Goal: Find specific page/section: Find specific page/section

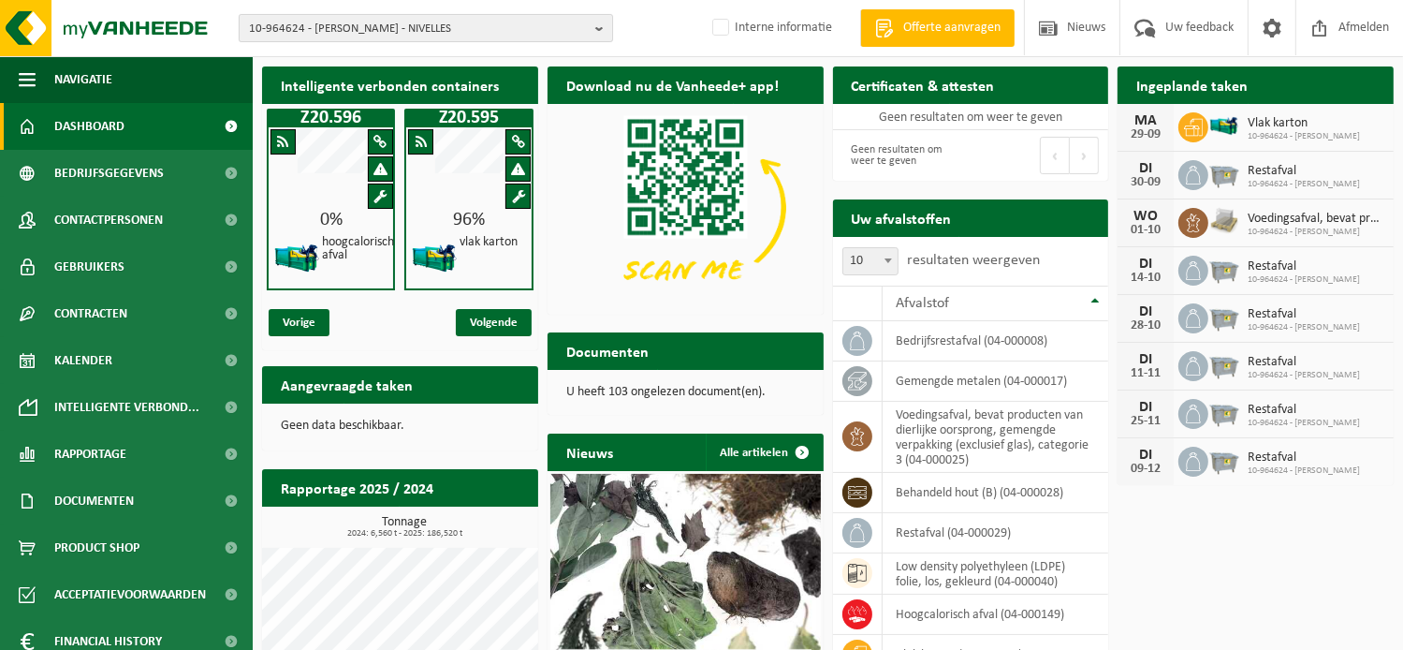
click at [367, 28] on span "10-964624 - LEONIDAS NIVELLES - NIVELLES" at bounding box center [418, 29] width 339 height 28
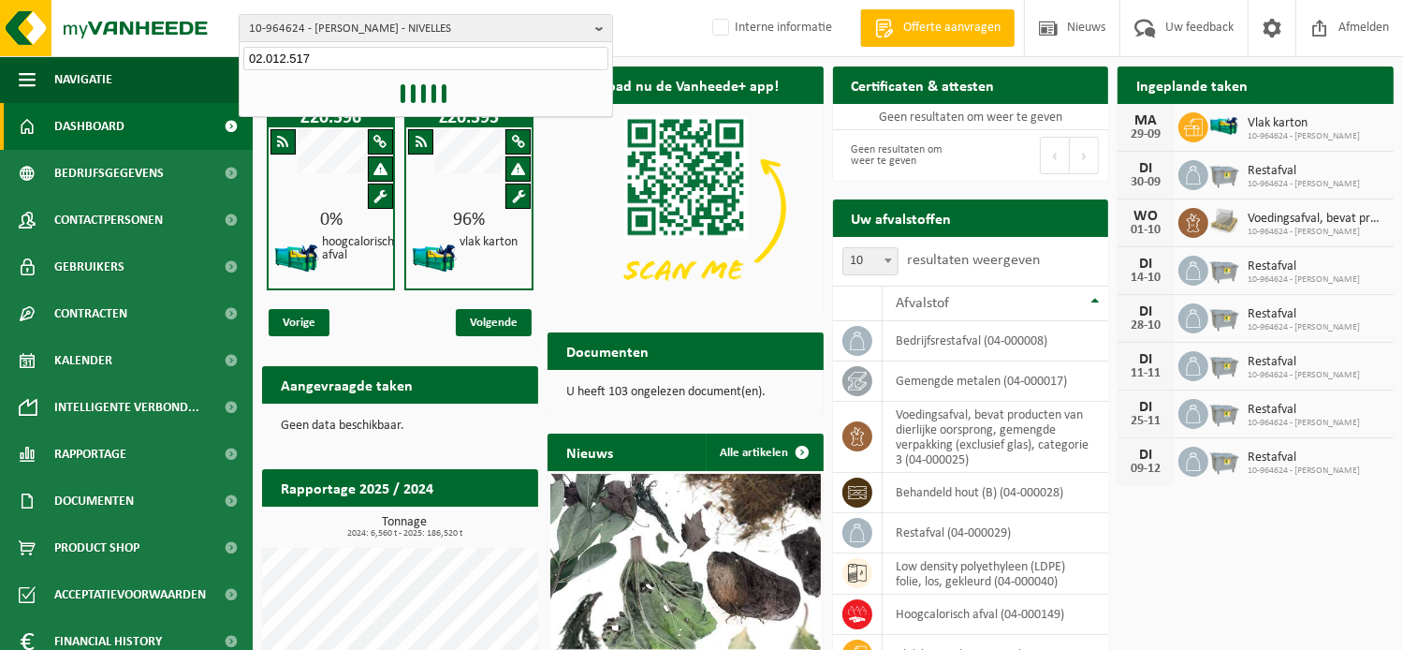
type input "02.012.517"
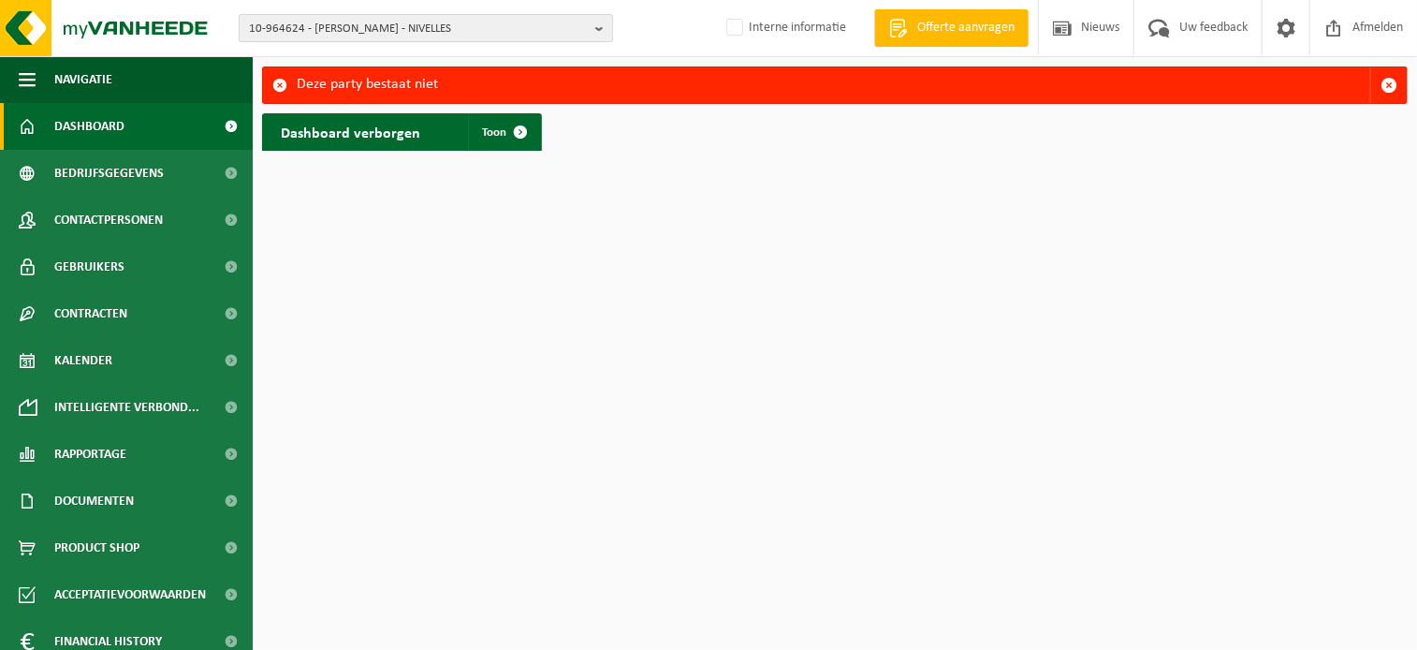
click at [482, 27] on span "10-964624 - LEONIDAS NIVELLES - NIVELLES" at bounding box center [418, 29] width 339 height 28
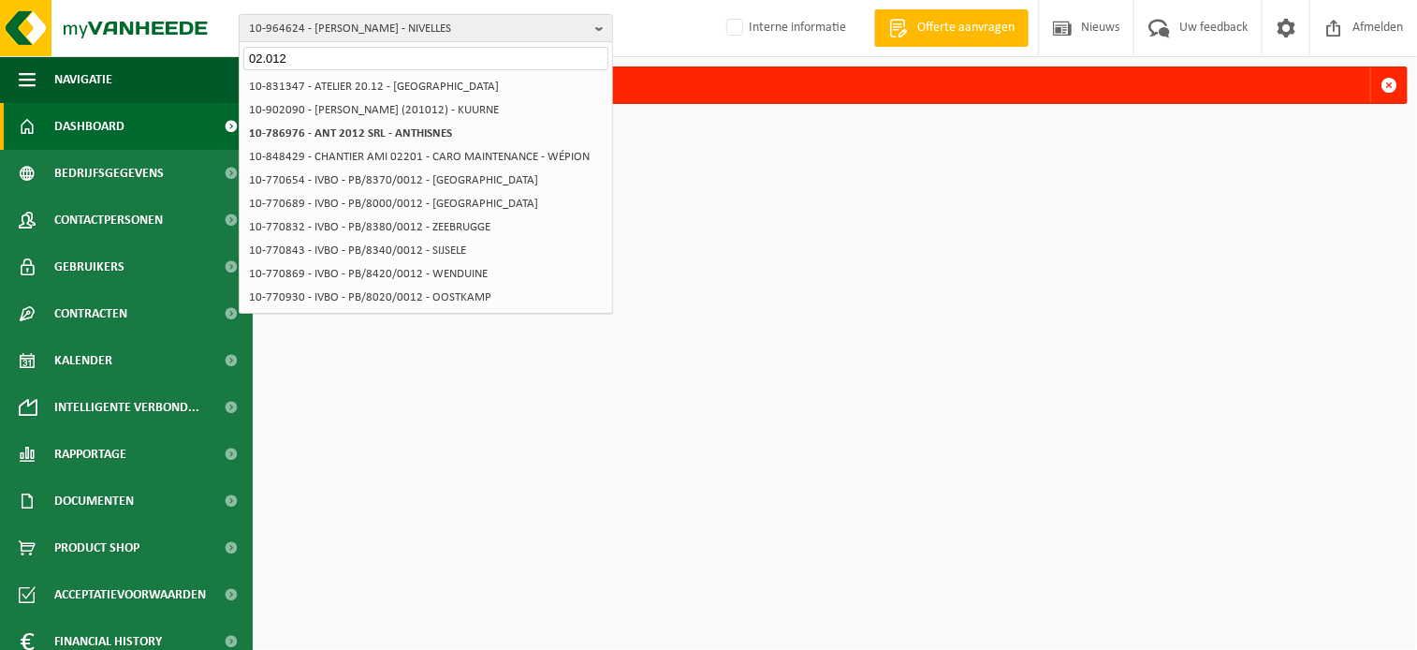
drag, startPoint x: 330, startPoint y: 57, endPoint x: -51, endPoint y: 16, distance: 384.2
click at [0, 16] on html "10-964624 - LEONIDAS NIVELLES - NIVELLES 02.012 01-104680 - LEONIDAS SA - ANDER…" at bounding box center [708, 325] width 1417 height 650
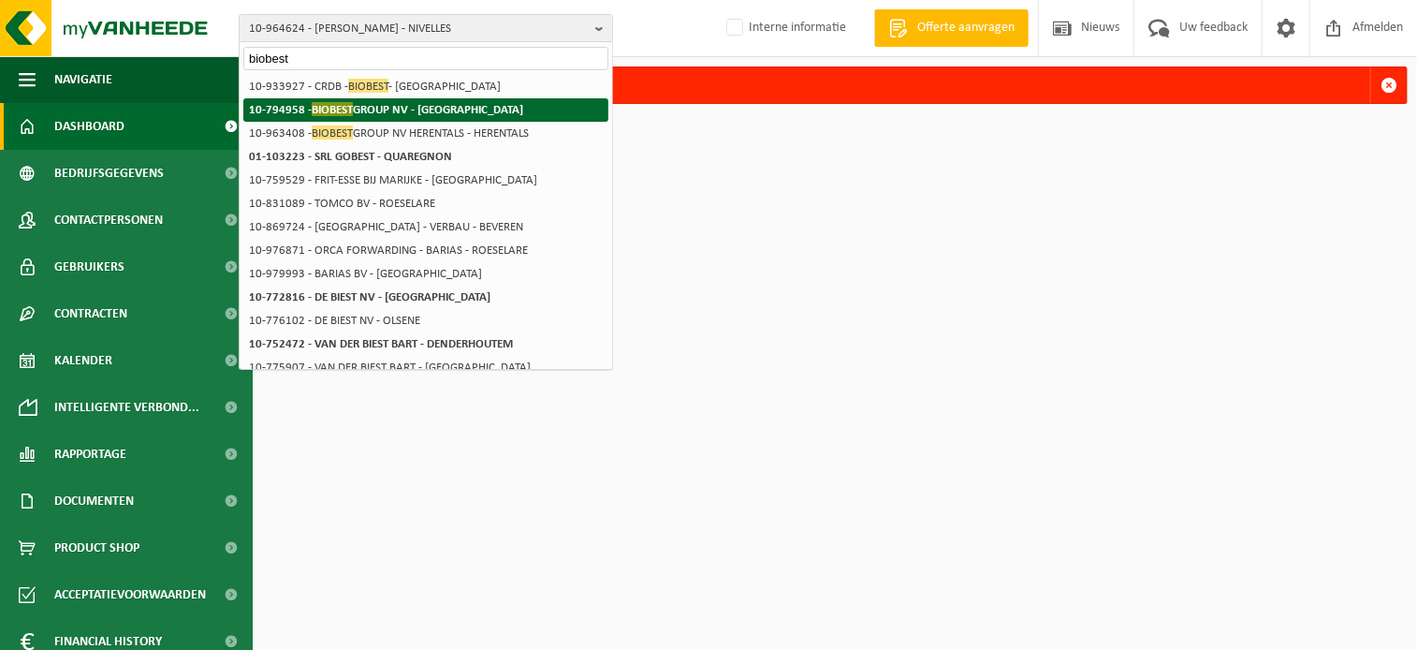
type input "biobest"
click at [446, 110] on strong "10-794958 - BIOBEST GROUP NV - WESTERLO" at bounding box center [386, 109] width 274 height 14
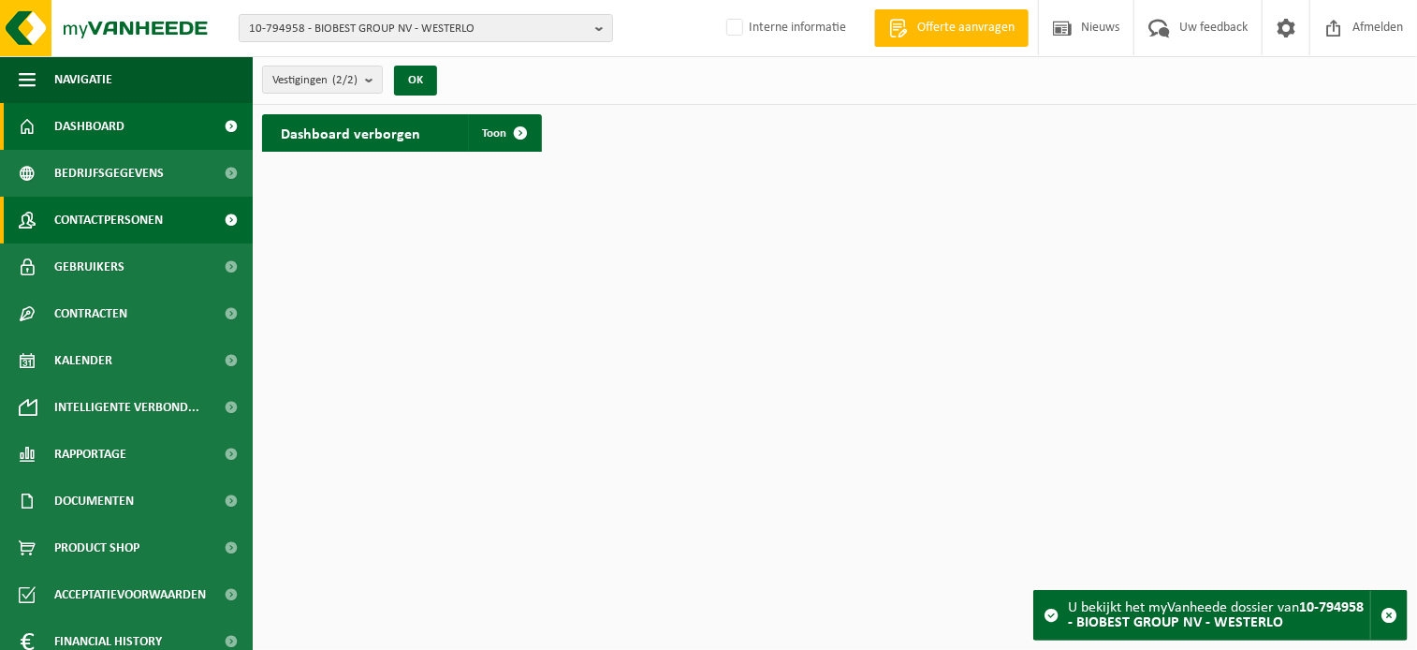
click at [130, 215] on span "Contactpersonen" at bounding box center [108, 220] width 109 height 47
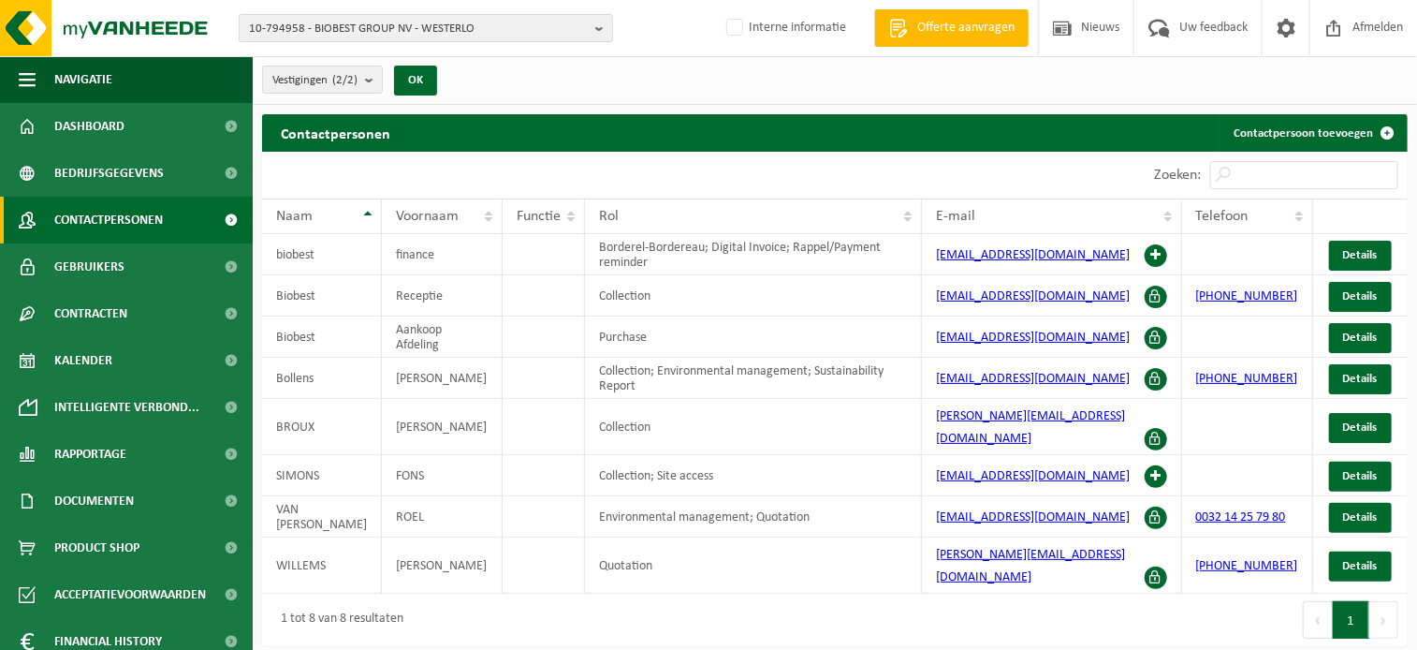
click at [1386, 601] on button "Volgende" at bounding box center [1384, 619] width 29 height 37
click at [1352, 601] on button "1" at bounding box center [1351, 619] width 37 height 37
click at [332, 40] on span "10-794958 - BIOBEST GROUP NV - WESTERLO" at bounding box center [418, 29] width 339 height 28
drag, startPoint x: 343, startPoint y: 65, endPoint x: 94, endPoint y: 40, distance: 250.2
click at [94, 40] on div "10-794958 - BIOBEST GROUP NV - WESTERLO the juicy group 10-794958 - BIOBEST GRO…" at bounding box center [708, 28] width 1417 height 57
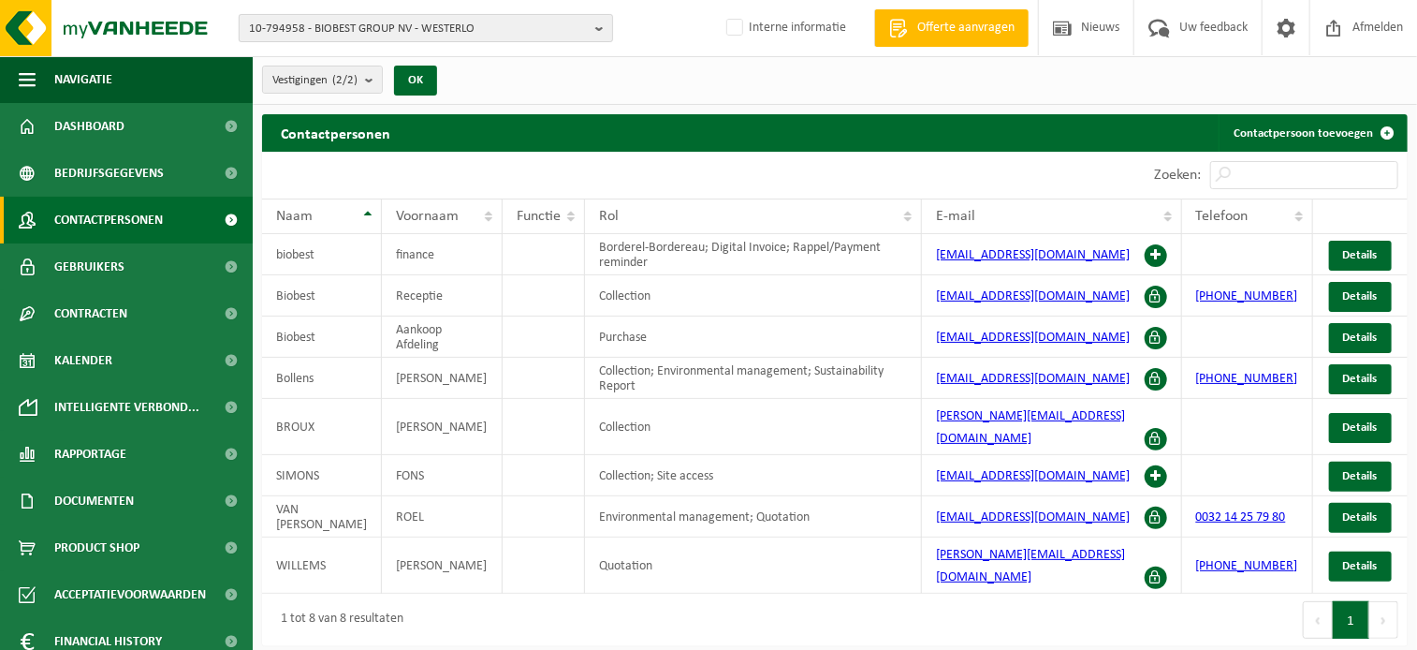
click at [392, 24] on span "10-794958 - BIOBEST GROUP NV - WESTERLO" at bounding box center [418, 29] width 339 height 28
type input "10-883119"
click at [286, 62] on input "10-883119" at bounding box center [425, 58] width 365 height 23
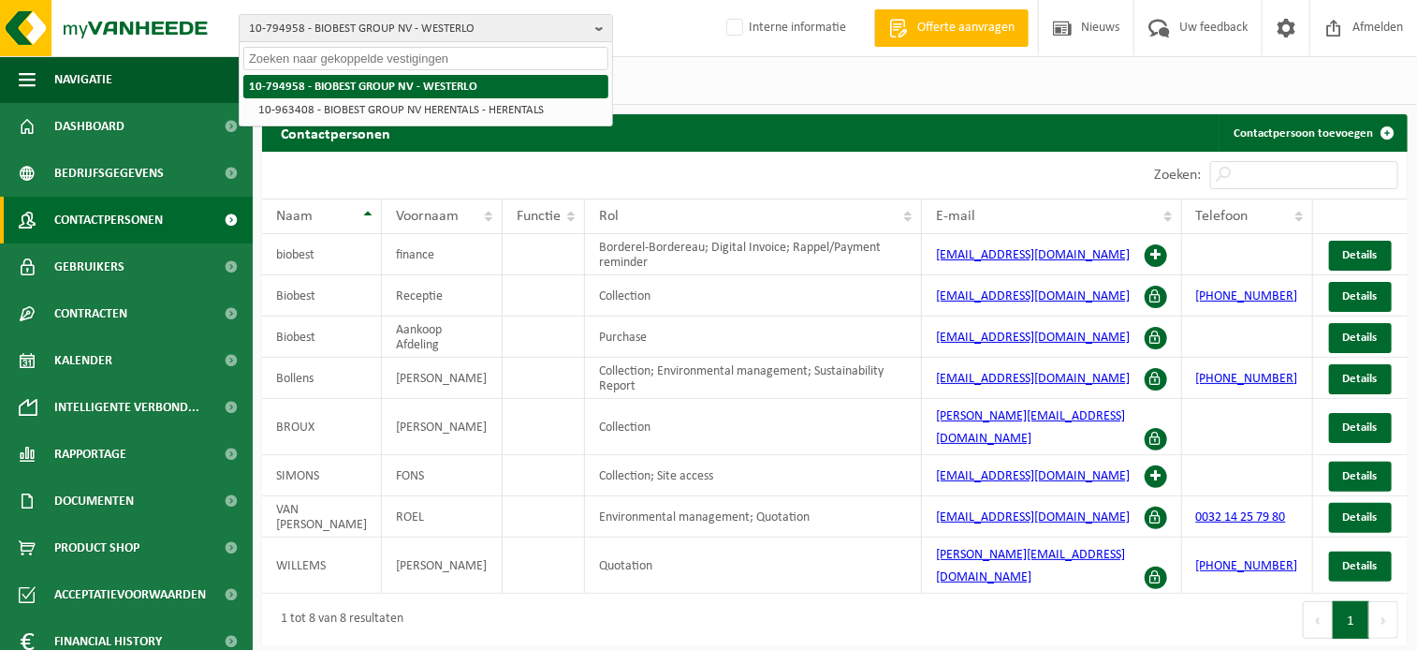
paste input "RUE ALBERT 1ER 40 7134 PÉRONNES-LEZ-BINCHE BEL"
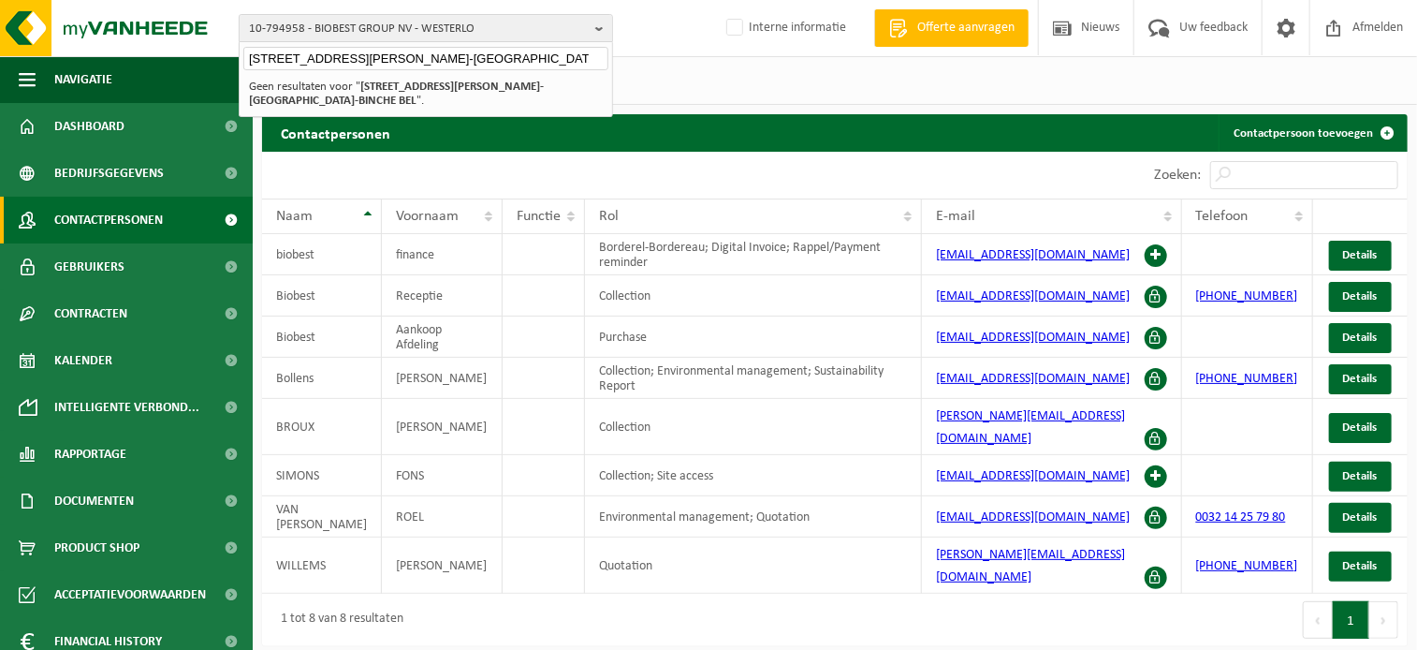
drag, startPoint x: 378, startPoint y: 58, endPoint x: -247, endPoint y: 3, distance: 627.8
click at [0, 3] on html "10-794958 - BIOBEST GROUP NV - WESTERLO RUE ALBERT 1ER 40 7134 PÉRONNES-LEZ-BIN…" at bounding box center [708, 325] width 1417 height 650
click at [514, 53] on input "7134 PÉRONNES-LEZ-BINCHE BEL" at bounding box center [425, 58] width 365 height 23
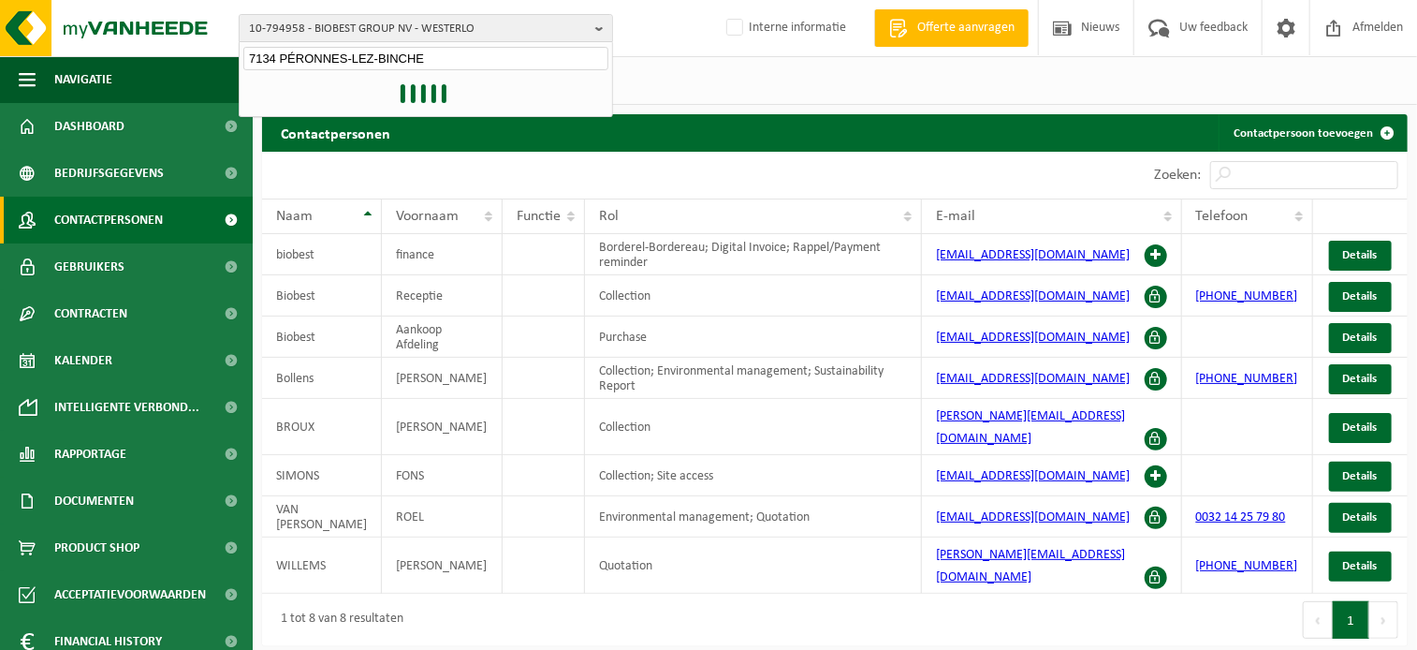
type input "7134 PÉRONNES-LEZ-BINCHE"
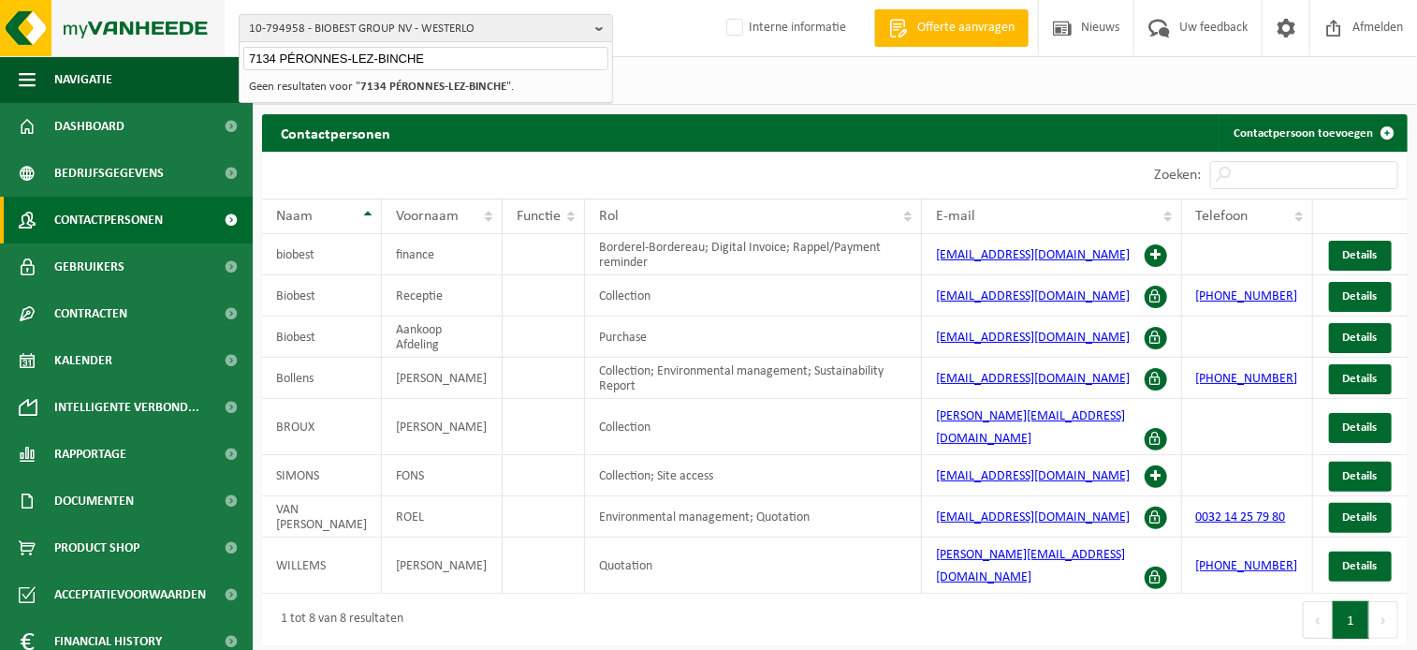
drag, startPoint x: 277, startPoint y: 59, endPoint x: 40, endPoint y: 8, distance: 242.2
click at [40, 8] on div "10-794958 - BIOBEST GROUP NV - WESTERLO 7134 PÉRONNES-LEZ-BINCHE 10-794958 - BI…" at bounding box center [708, 28] width 1417 height 57
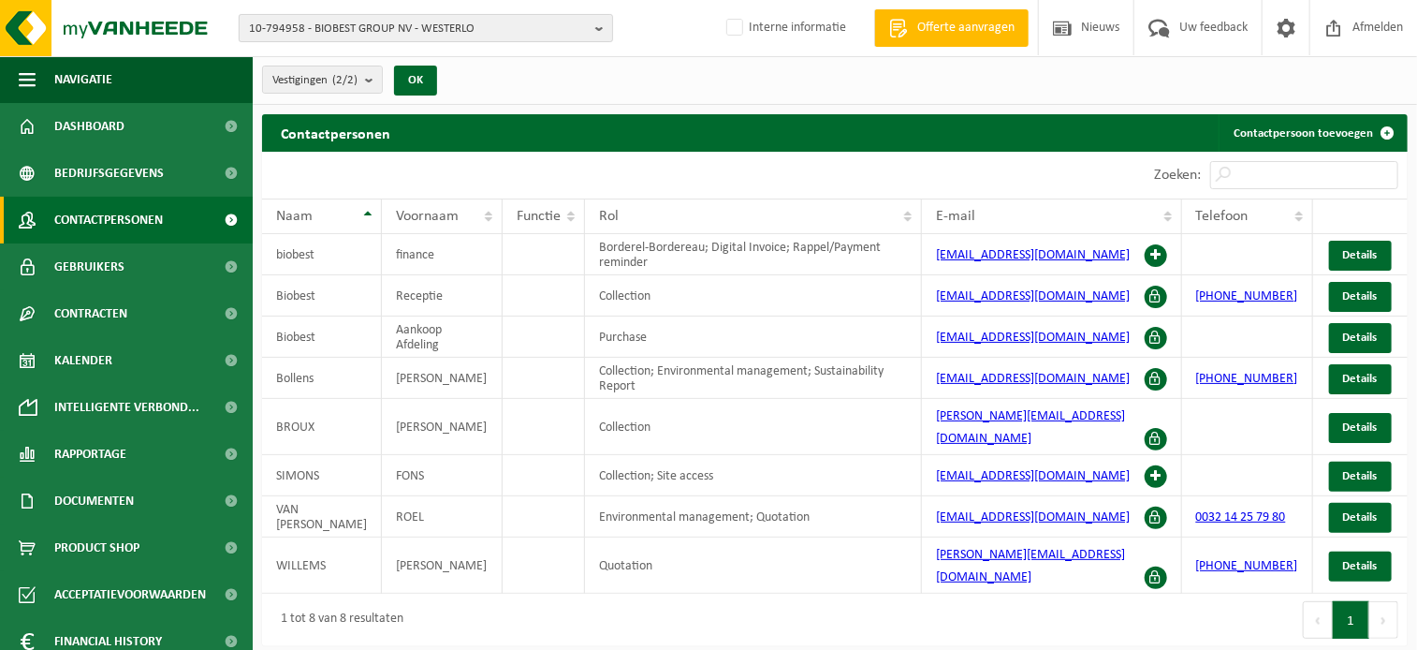
click at [298, 35] on span "10-794958 - BIOBEST GROUP NV - WESTERLO" at bounding box center [418, 29] width 339 height 28
paste input "RUE ALBERT 1ER 40 7134 PÉRONNES-LEZ-BINCHE BEL"
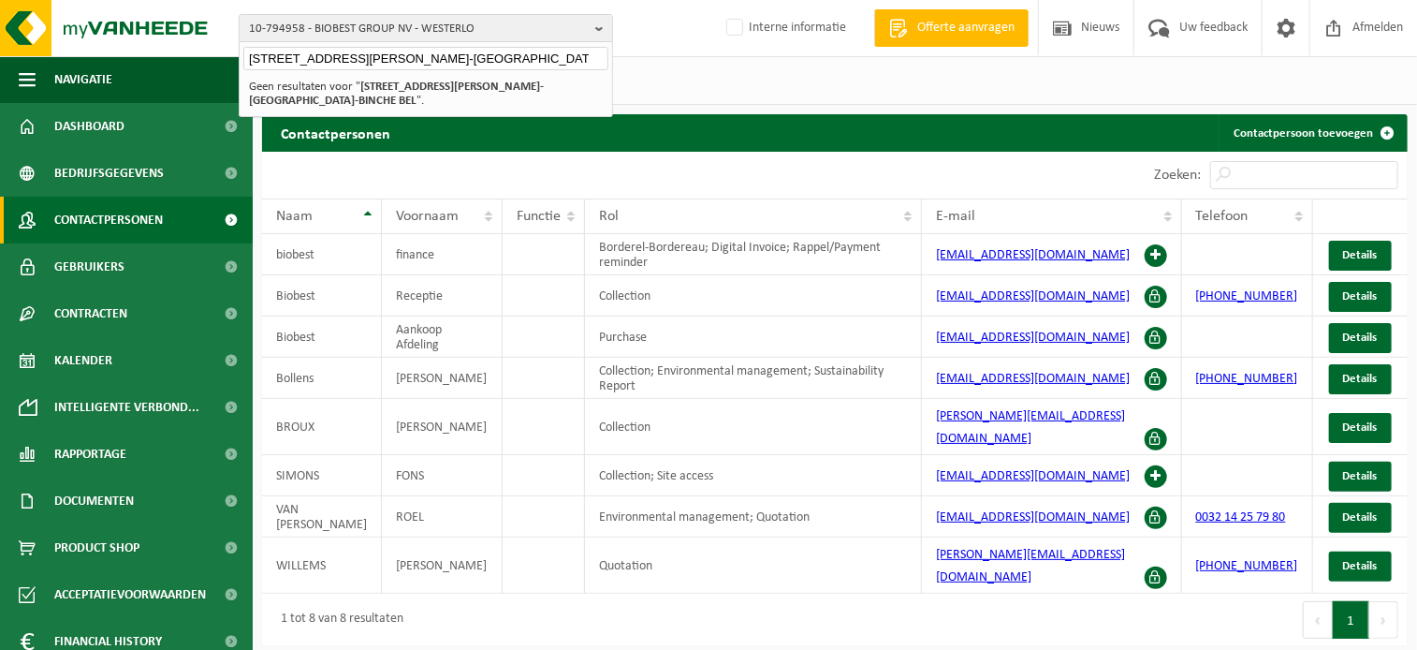
drag, startPoint x: 404, startPoint y: 57, endPoint x: -532, endPoint y: 52, distance: 936.2
click at [0, 52] on html "10-794958 - BIOBEST GROUP NV - WESTERLO RUE ALBERT 1ER 40 7134 PÉRONNES-LEZ-BIN…" at bounding box center [708, 325] width 1417 height 650
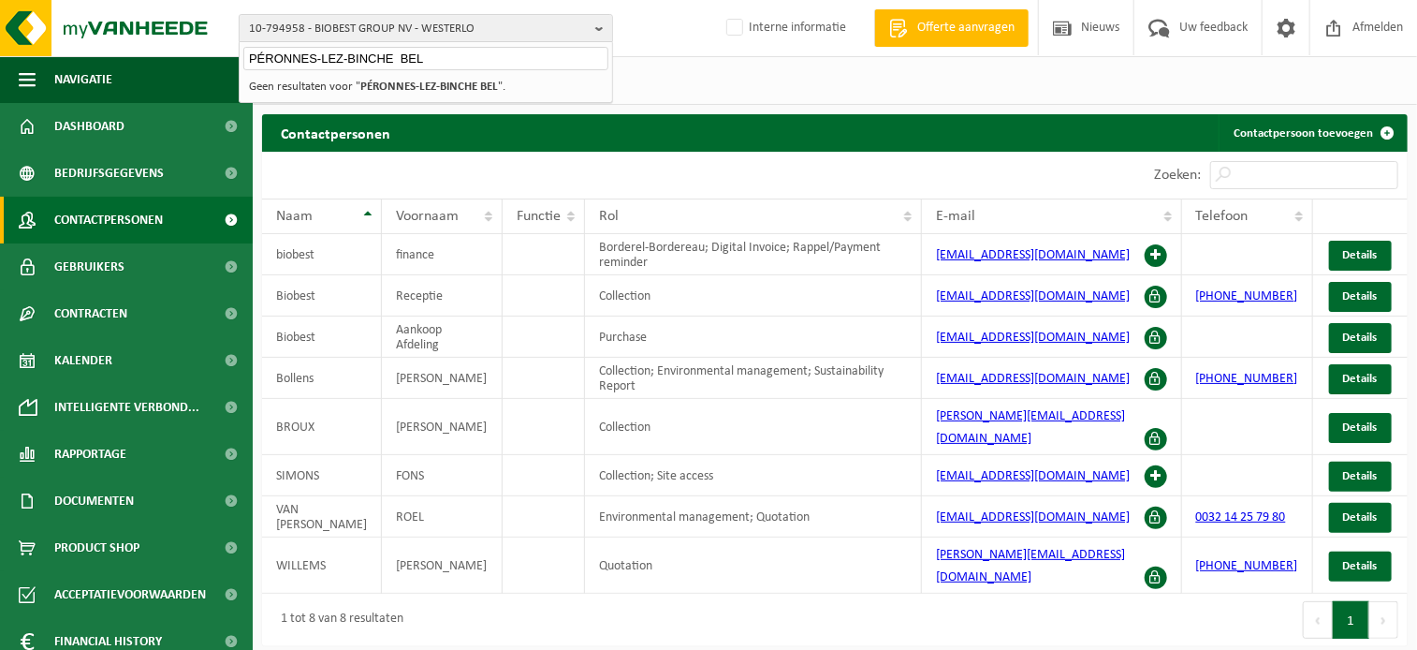
click at [431, 53] on input "PÉRONNES-LEZ-BINCHE BEL" at bounding box center [425, 58] width 365 height 23
type input "PÉRONNES-LEZ-BINCHE"
click at [427, 89] on strong "PÉRONNES-LEZ-BINCHE" at bounding box center [418, 87] width 117 height 12
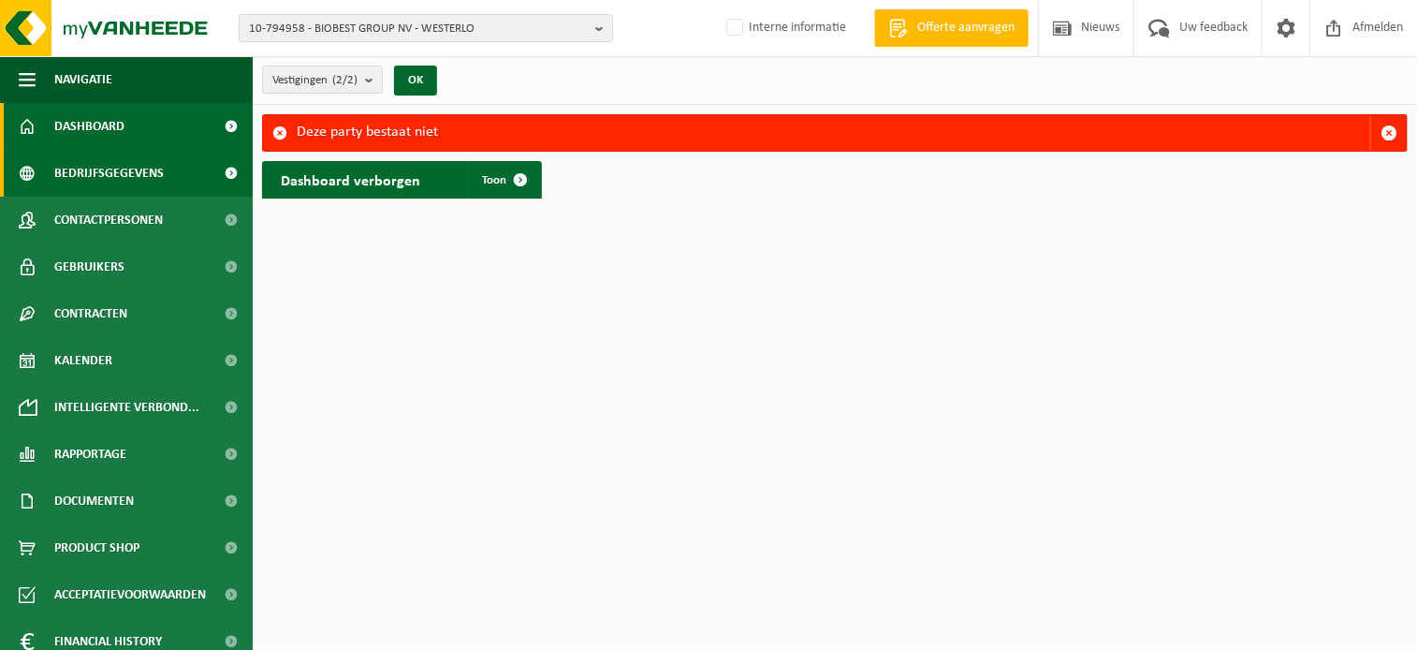
click at [118, 181] on span "Bedrijfsgegevens" at bounding box center [109, 173] width 110 height 47
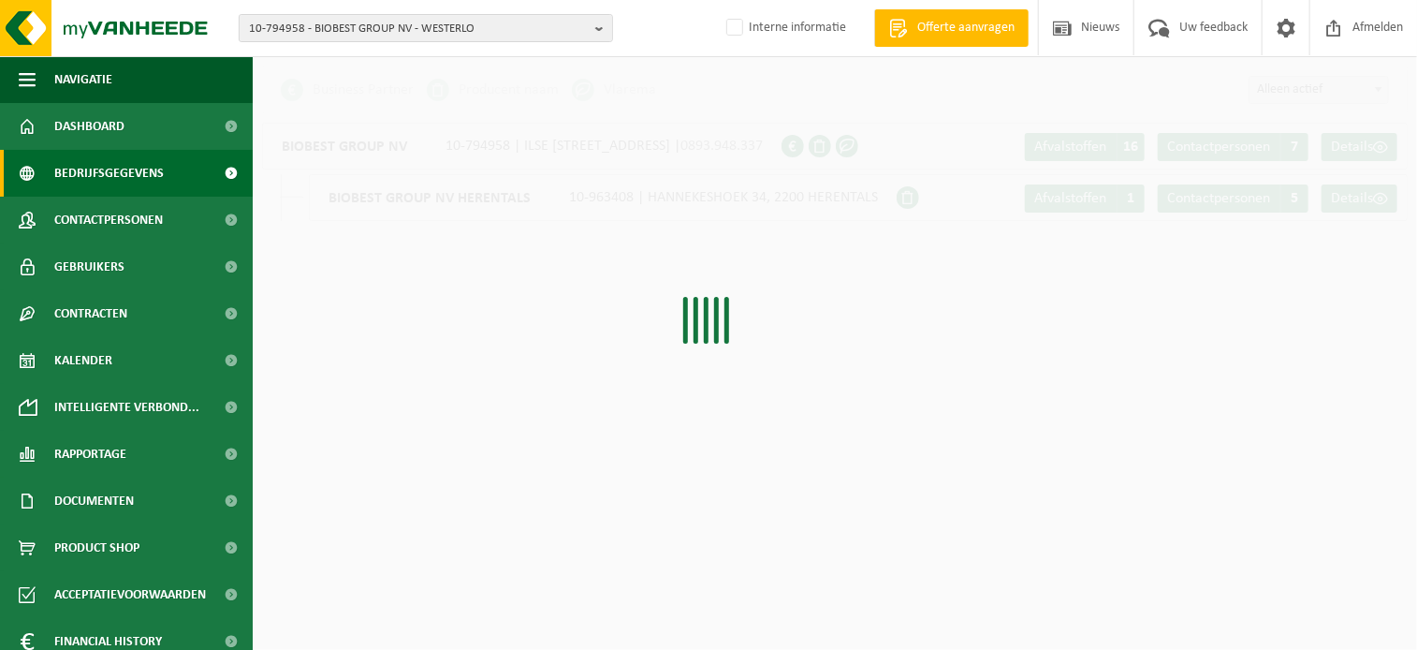
click at [126, 124] on link "Dashboard" at bounding box center [126, 126] width 253 height 47
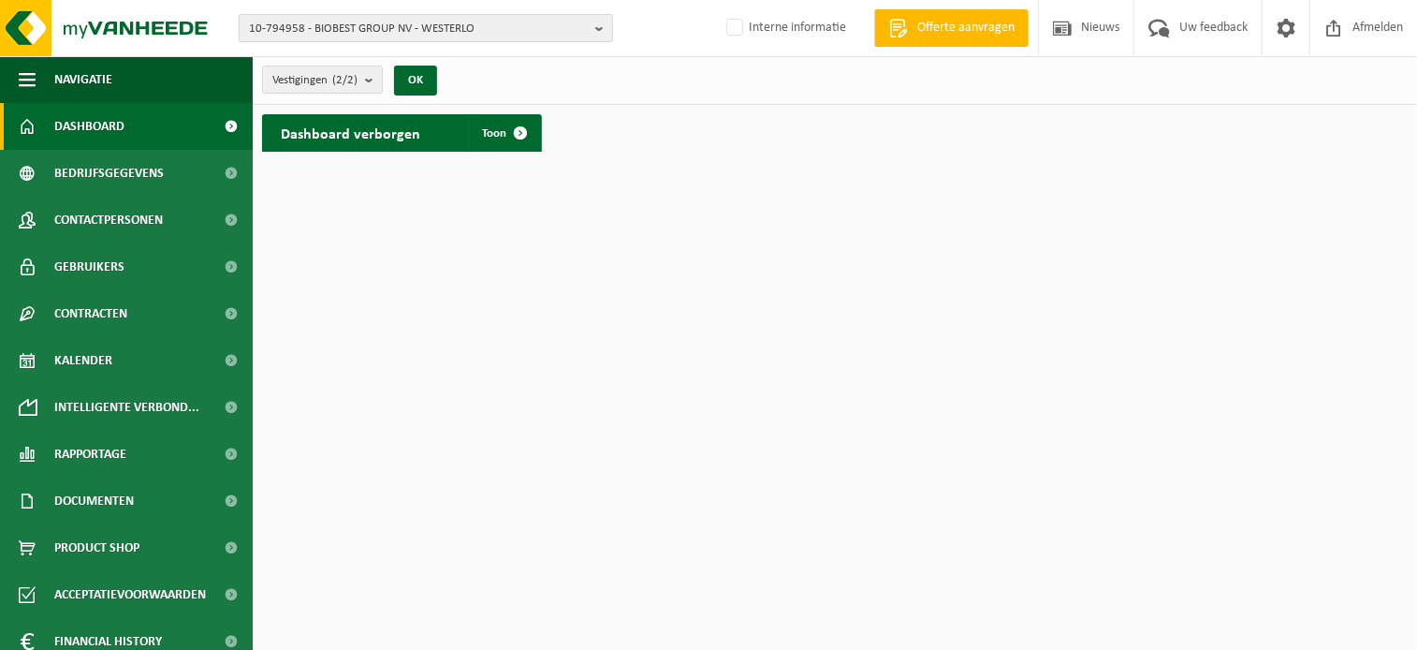
click at [419, 35] on span "10-794958 - BIOBEST GROUP NV - WESTERLO" at bounding box center [418, 29] width 339 height 28
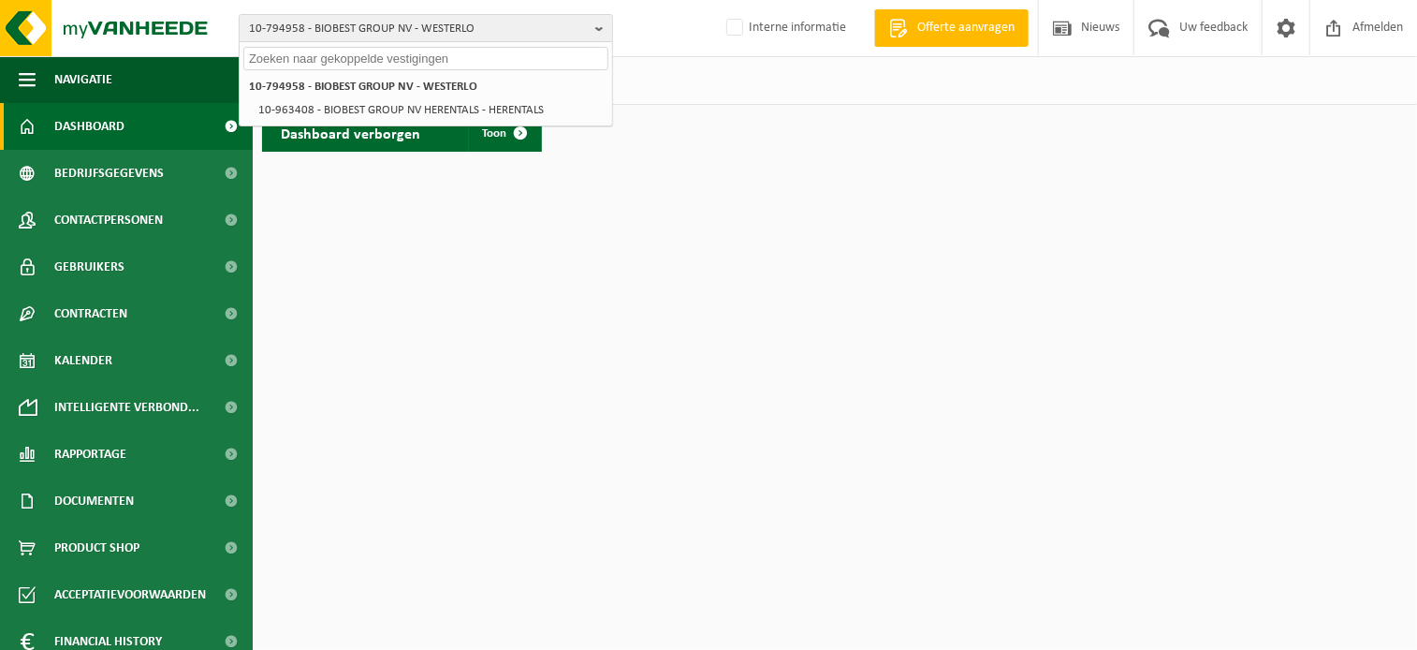
click at [419, 63] on input "text" at bounding box center [425, 58] width 365 height 23
click at [419, 53] on input "text" at bounding box center [425, 58] width 365 height 23
